Goal: Task Accomplishment & Management: Use online tool/utility

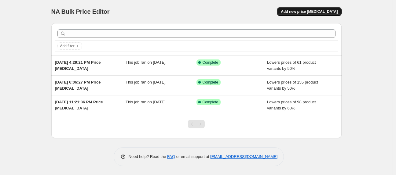
click at [315, 14] on span "Add new price [MEDICAL_DATA]" at bounding box center [309, 11] width 57 height 5
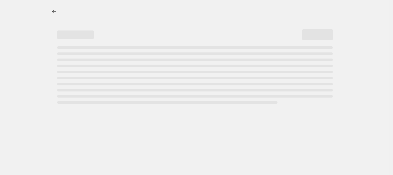
select select "percentage"
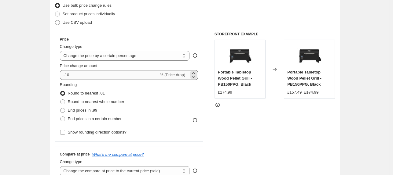
scroll to position [92, 0]
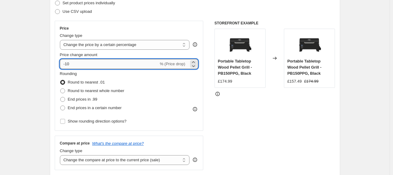
drag, startPoint x: 70, startPoint y: 64, endPoint x: 66, endPoint y: 65, distance: 4.2
click at [66, 65] on input "-10" at bounding box center [109, 64] width 99 height 10
type input "-50"
click at [61, 102] on span at bounding box center [62, 99] width 5 height 5
click at [60, 97] on input "End prices in .99" at bounding box center [60, 97] width 0 height 0
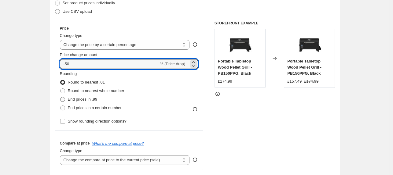
radio input "true"
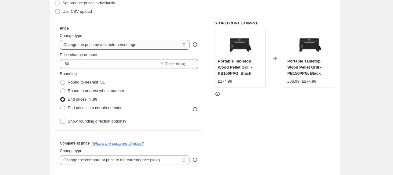
click at [137, 46] on select "Change the price to a certain amount Change the price by a certain amount Chang…" at bounding box center [125, 45] width 130 height 10
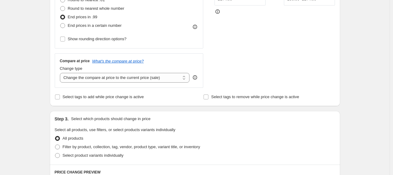
scroll to position [183, 0]
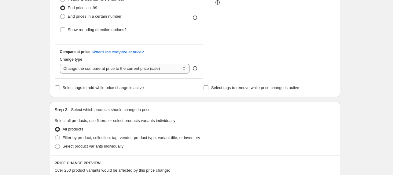
click at [161, 71] on select "Change the compare at price to the current price (sale) Change the compare at p…" at bounding box center [125, 69] width 130 height 10
select select "remove"
click at [61, 64] on select "Change the compare at price to the current price (sale) Change the compare at p…" at bounding box center [125, 69] width 130 height 10
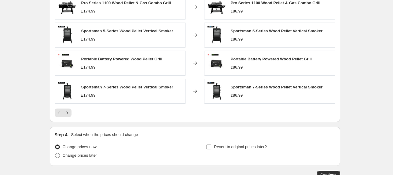
scroll to position [437, 0]
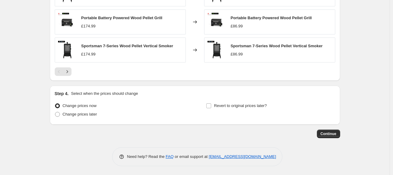
click at [73, 74] on div at bounding box center [195, 71] width 280 height 9
click at [69, 74] on icon "Next" at bounding box center [67, 72] width 6 height 6
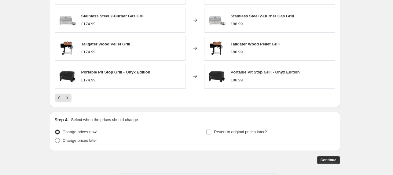
scroll to position [435, 0]
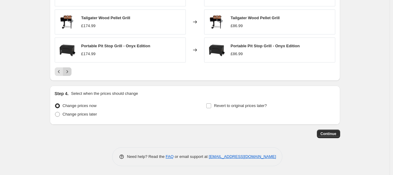
click at [68, 69] on icon "Next" at bounding box center [67, 72] width 6 height 6
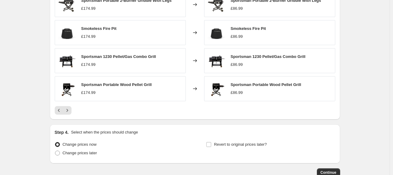
scroll to position [404, 0]
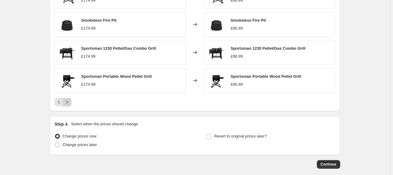
click at [67, 106] on button "Next" at bounding box center [67, 102] width 9 height 9
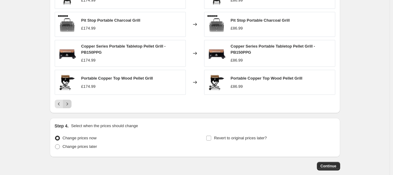
click at [67, 106] on icon "Next" at bounding box center [67, 104] width 6 height 6
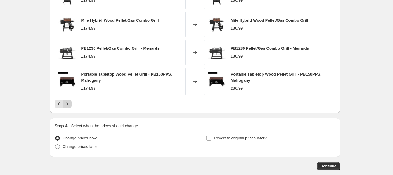
click at [67, 106] on icon "Next" at bounding box center [67, 104] width 6 height 6
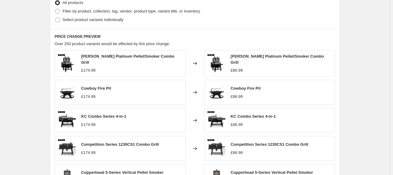
scroll to position [435, 0]
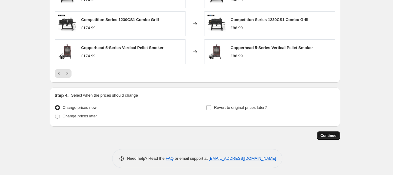
click at [334, 137] on button "Continue" at bounding box center [328, 136] width 23 height 9
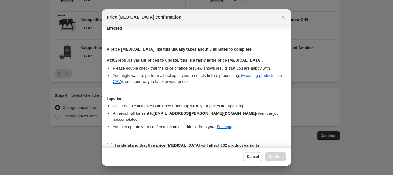
scroll to position [77, 0]
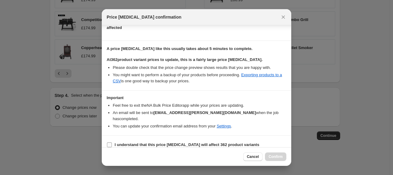
click at [113, 141] on label "I understand that this price [MEDICAL_DATA] will affect 362 product variants" at bounding box center [183, 145] width 152 height 9
click at [112, 143] on input "I understand that this price [MEDICAL_DATA] will affect 362 product variants" at bounding box center [109, 145] width 5 height 5
checkbox input "true"
click at [274, 155] on span "Confirm" at bounding box center [275, 156] width 14 height 5
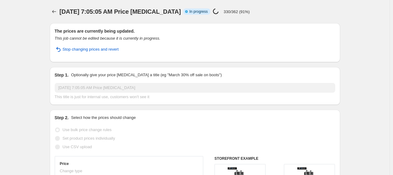
select select "percentage"
select select "remove"
